Goal: Transaction & Acquisition: Purchase product/service

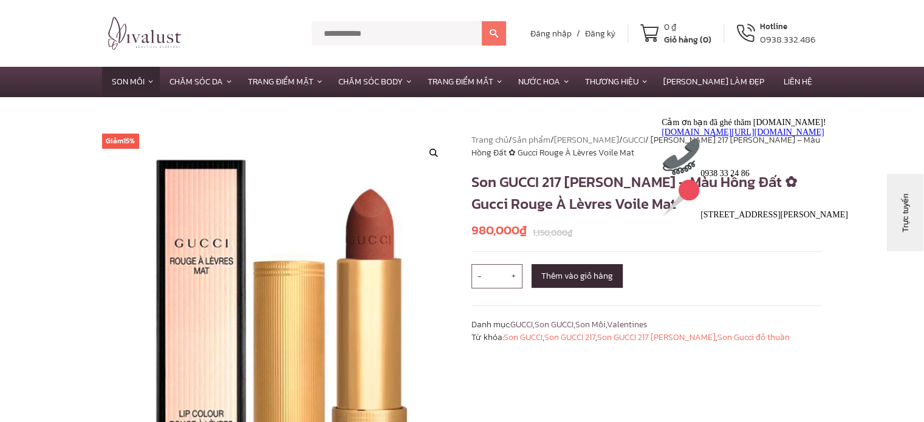
click at [753, 136] on link "www.facebook.com/vivalust.vn" at bounding box center [742, 131] width 163 height 9
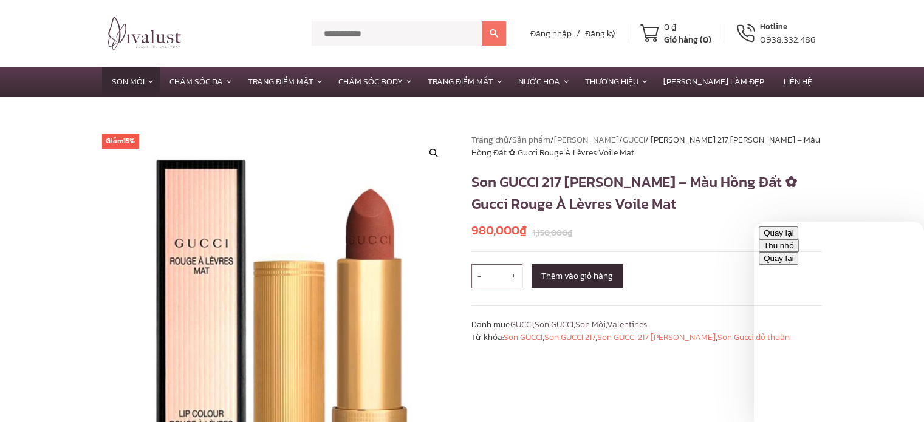
click at [799, 241] on button "Thu nhỏ" at bounding box center [779, 245] width 40 height 13
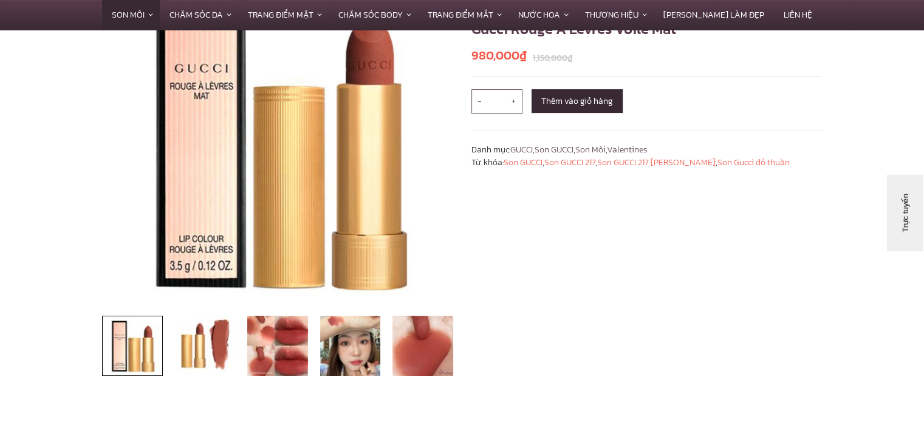
scroll to position [243, 0]
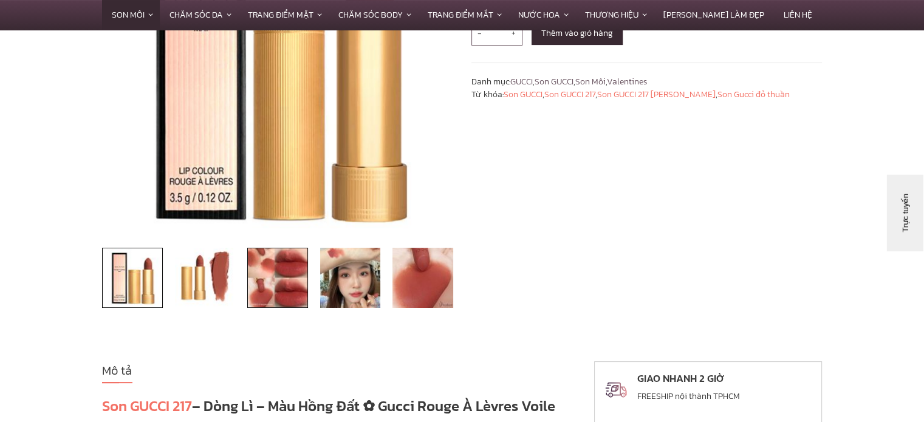
click at [275, 286] on img at bounding box center [277, 278] width 61 height 61
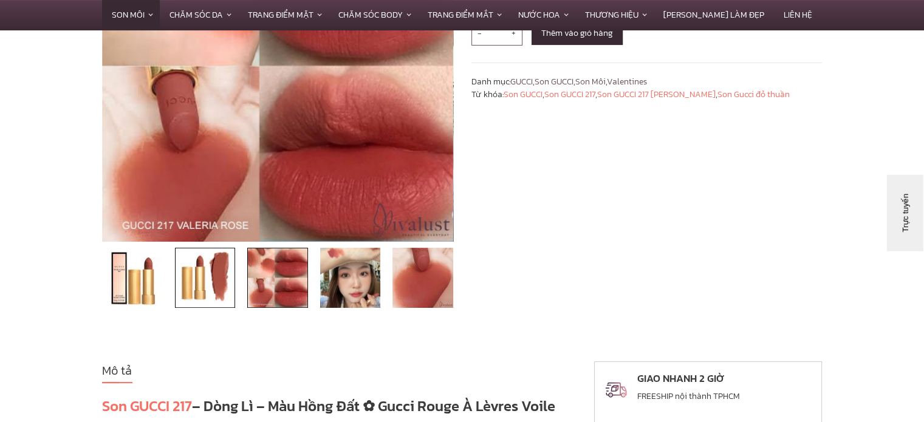
click at [224, 290] on img at bounding box center [205, 278] width 61 height 61
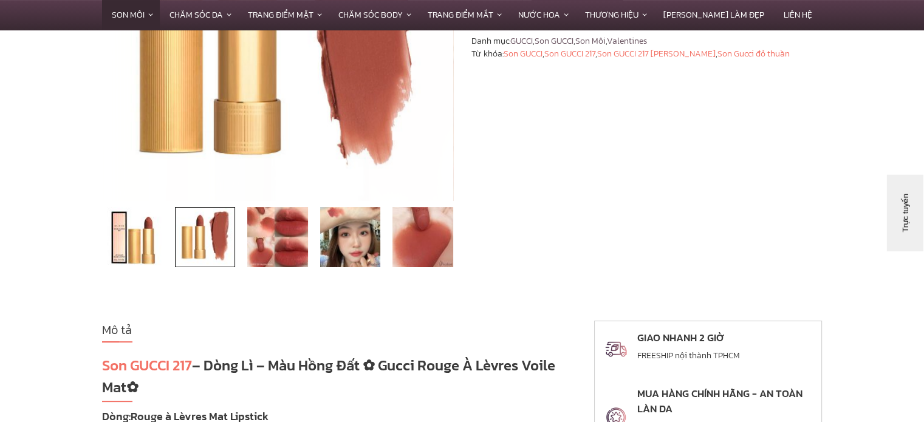
scroll to position [304, 0]
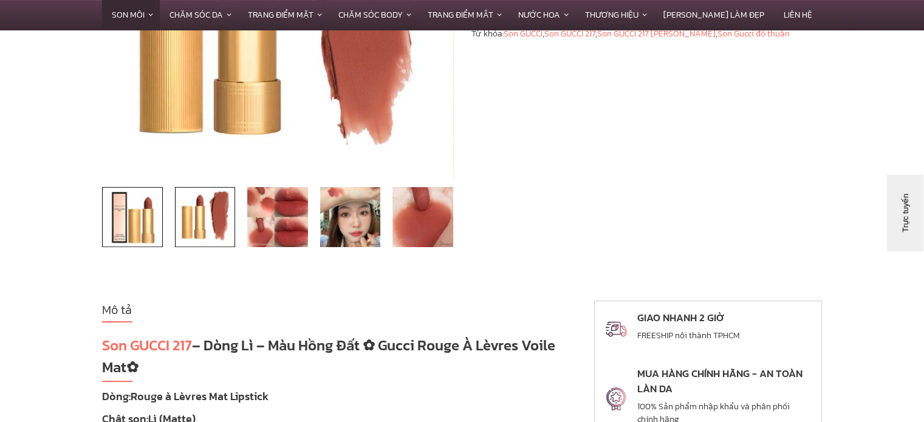
click at [129, 230] on img at bounding box center [132, 217] width 61 height 61
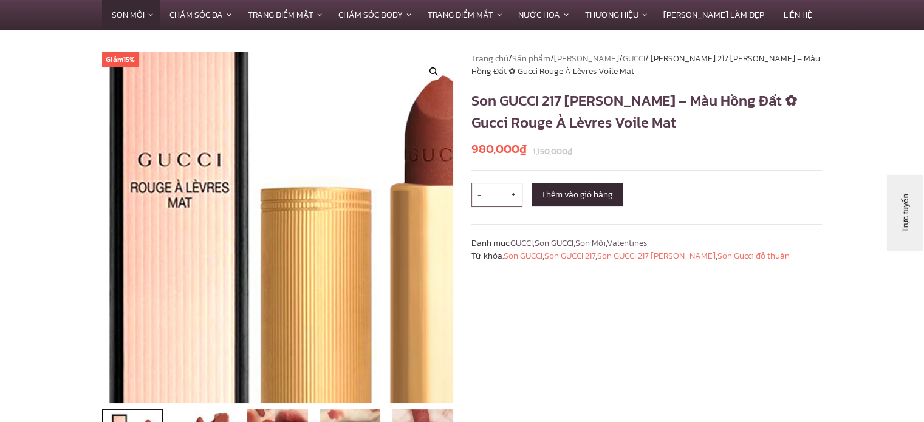
scroll to position [61, 0]
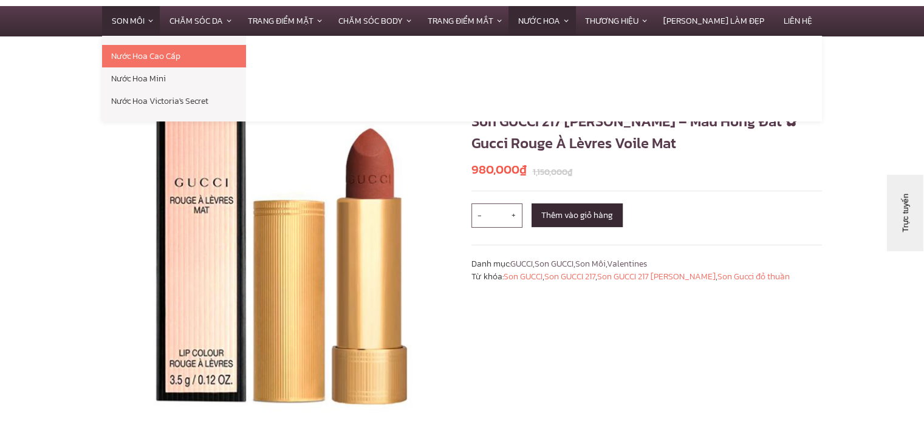
click at [575, 20] on link "Nước Hoa" at bounding box center [541, 21] width 67 height 30
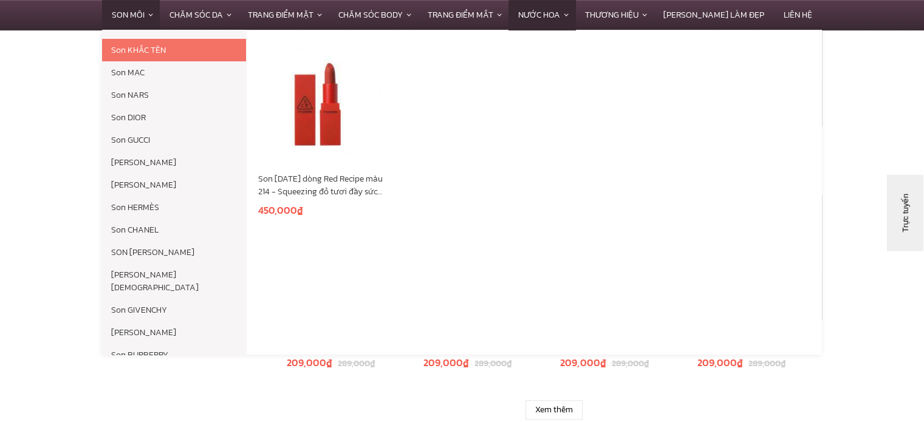
scroll to position [729, 0]
